Goal: Task Accomplishment & Management: Complete application form

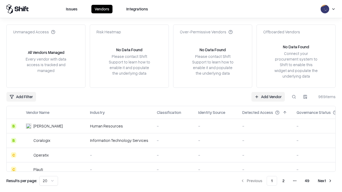
click at [268, 97] on link "Add Vendor" at bounding box center [268, 97] width 33 height 10
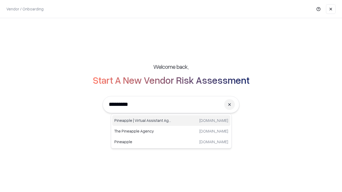
click at [171, 121] on div "Pineapple | Virtual Assistant Agency [DOMAIN_NAME]" at bounding box center [171, 120] width 118 height 11
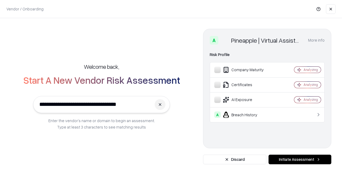
type input "**********"
click at [300, 160] on button "Initiate Assessment" at bounding box center [300, 160] width 63 height 10
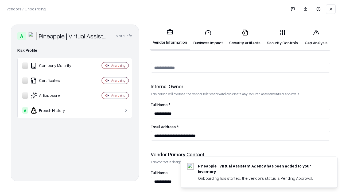
scroll to position [277, 0]
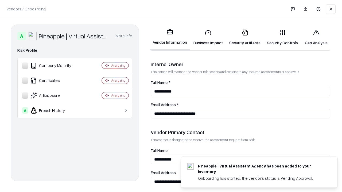
click at [208, 37] on link "Business Impact" at bounding box center [208, 37] width 36 height 25
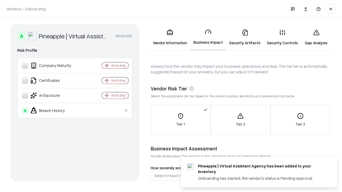
click at [245, 37] on link "Security Artifacts" at bounding box center [245, 37] width 38 height 25
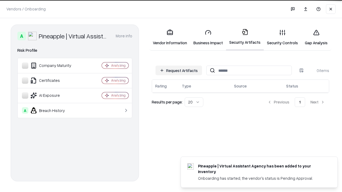
click at [179, 70] on button "Request Artifacts" at bounding box center [179, 71] width 47 height 10
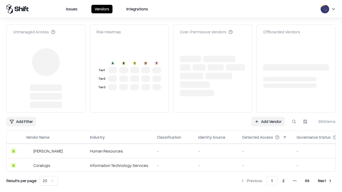
click at [268, 117] on link "Add Vendor" at bounding box center [268, 122] width 33 height 10
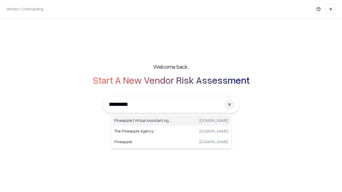
click at [171, 121] on div "Pineapple | Virtual Assistant Agency [DOMAIN_NAME]" at bounding box center [171, 120] width 118 height 11
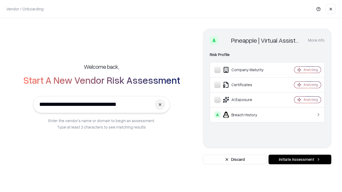
type input "**********"
click at [300, 160] on button "Initiate Assessment" at bounding box center [300, 160] width 63 height 10
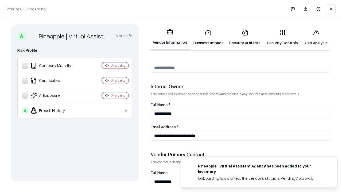
scroll to position [277, 0]
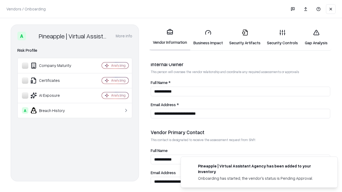
click at [316, 37] on link "Gap Analysis" at bounding box center [316, 37] width 30 height 25
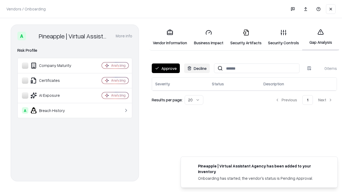
click at [166, 68] on button "Approve" at bounding box center [166, 69] width 28 height 10
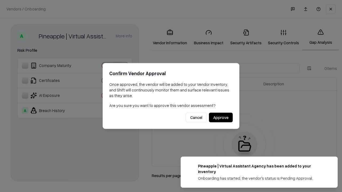
click at [221, 118] on button "Approve" at bounding box center [221, 118] width 24 height 10
